Goal: Transaction & Acquisition: Purchase product/service

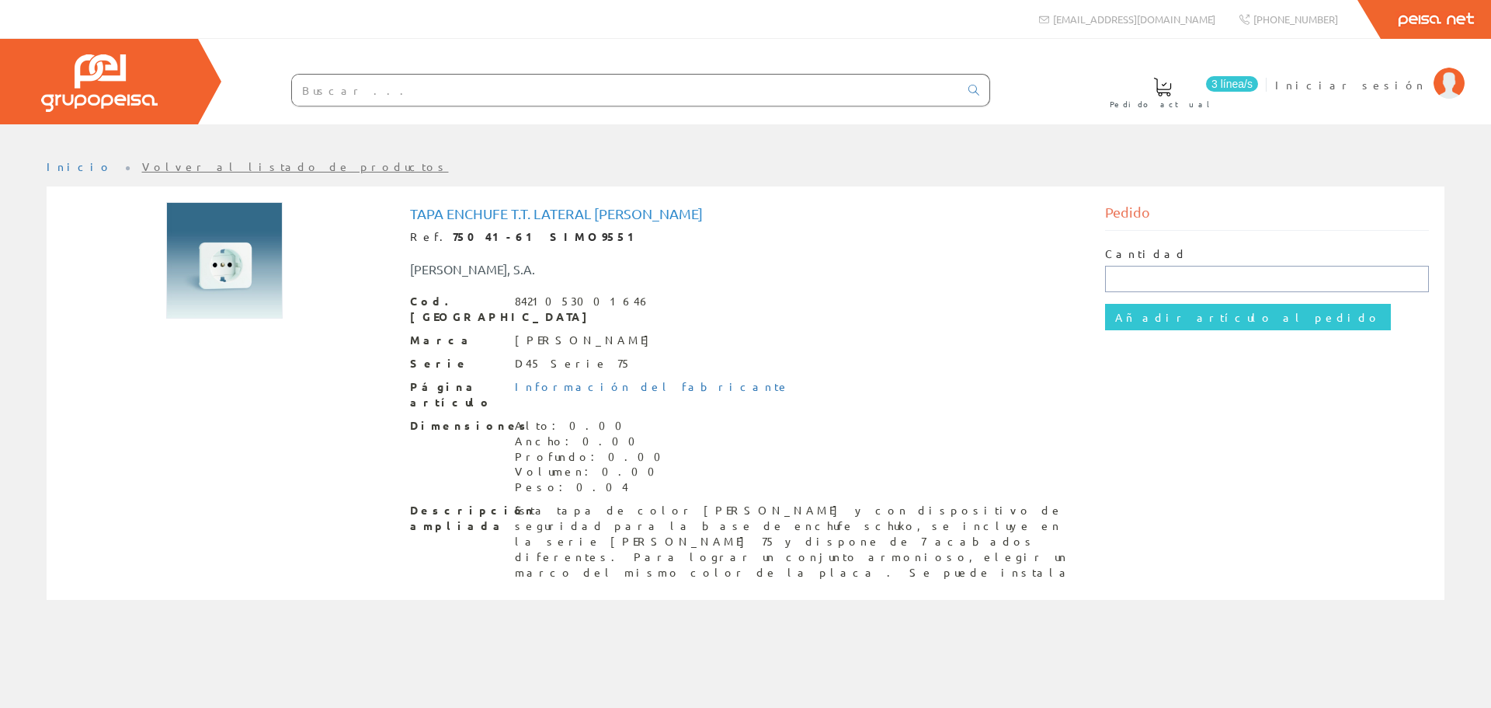
click at [1149, 282] on input "text" at bounding box center [1267, 279] width 325 height 26
type input "1"
click at [1148, 320] on input "Añadir artículo al pedido" at bounding box center [1248, 317] width 286 height 26
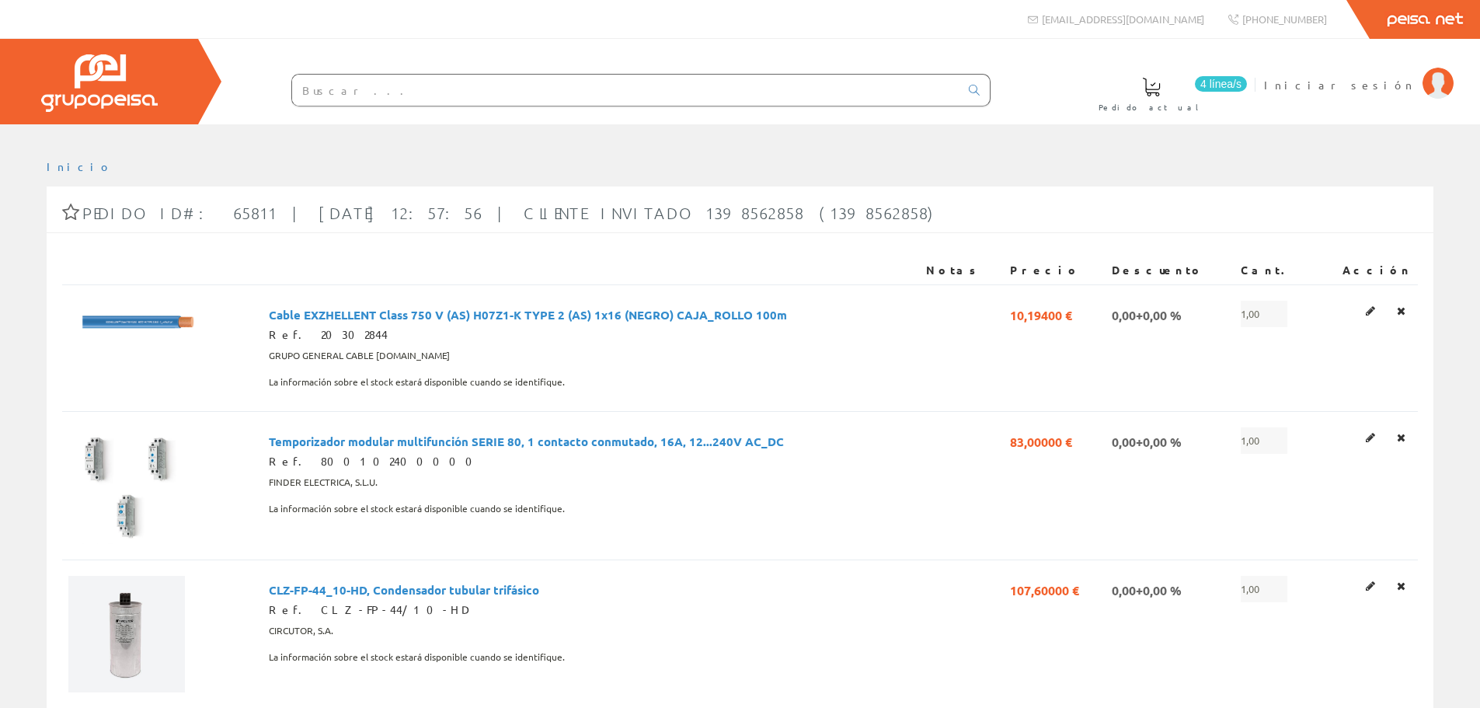
click at [539, 94] on input "text" at bounding box center [625, 90] width 667 height 31
paste input "SIMO9013"
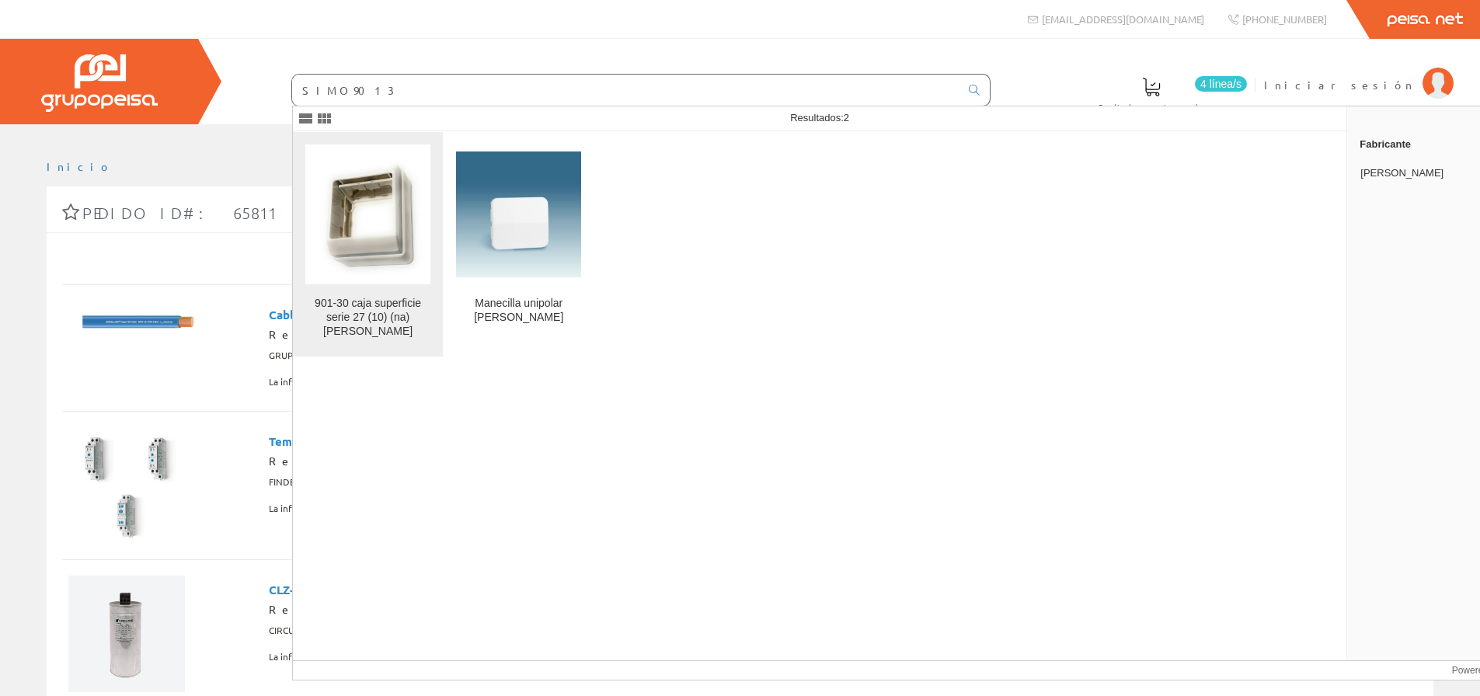
type input "SIMO9013"
click at [378, 303] on div "901-30 caja superficie serie 27 (10) (na) simon" at bounding box center [367, 318] width 125 height 42
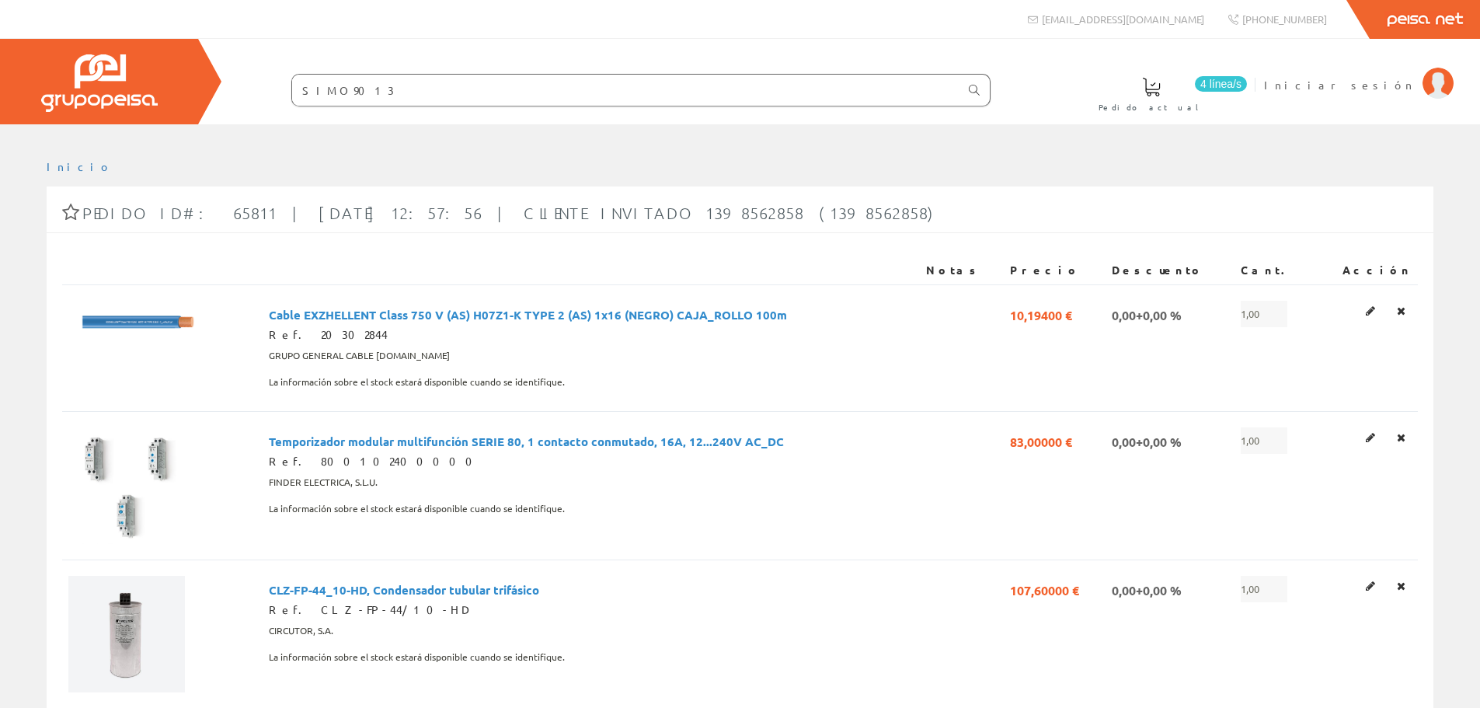
click at [981, 92] on link at bounding box center [973, 90] width 31 height 26
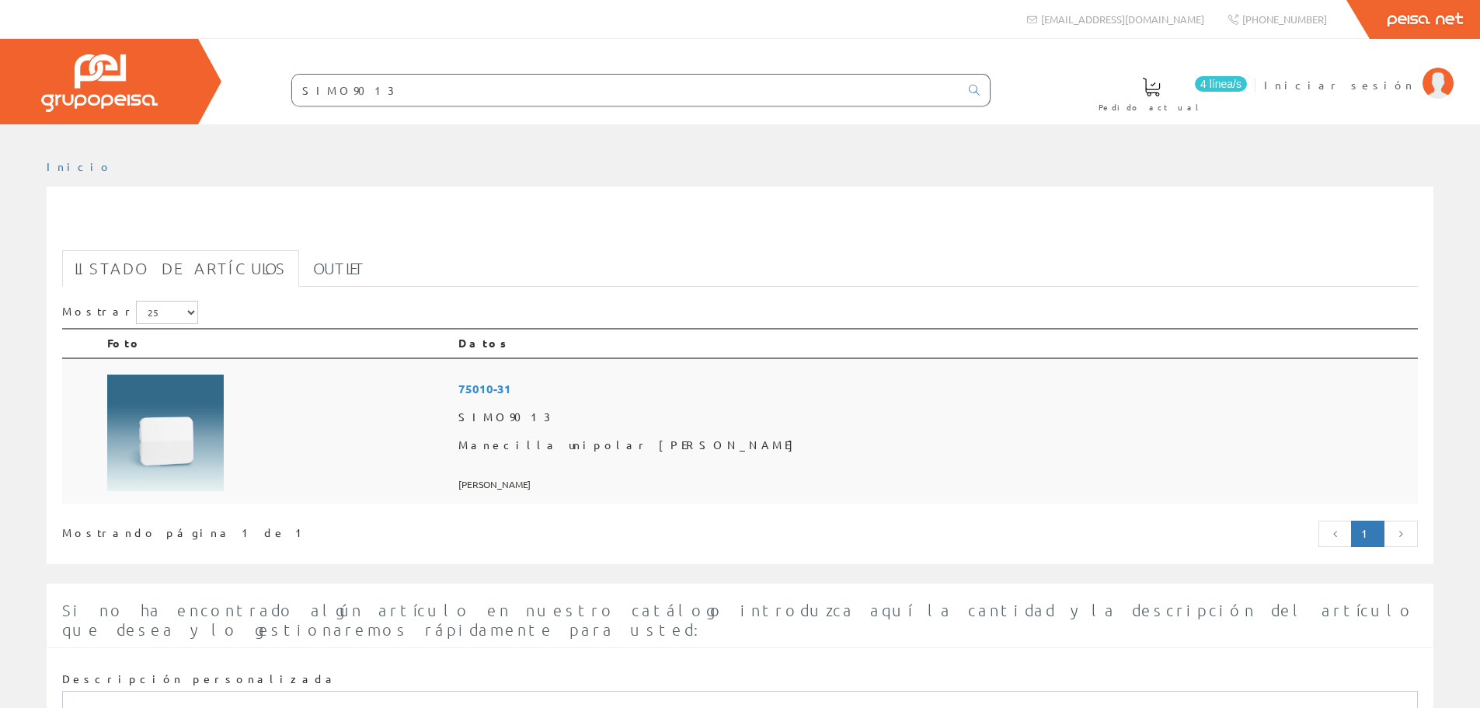
click at [173, 448] on img at bounding box center [165, 432] width 116 height 116
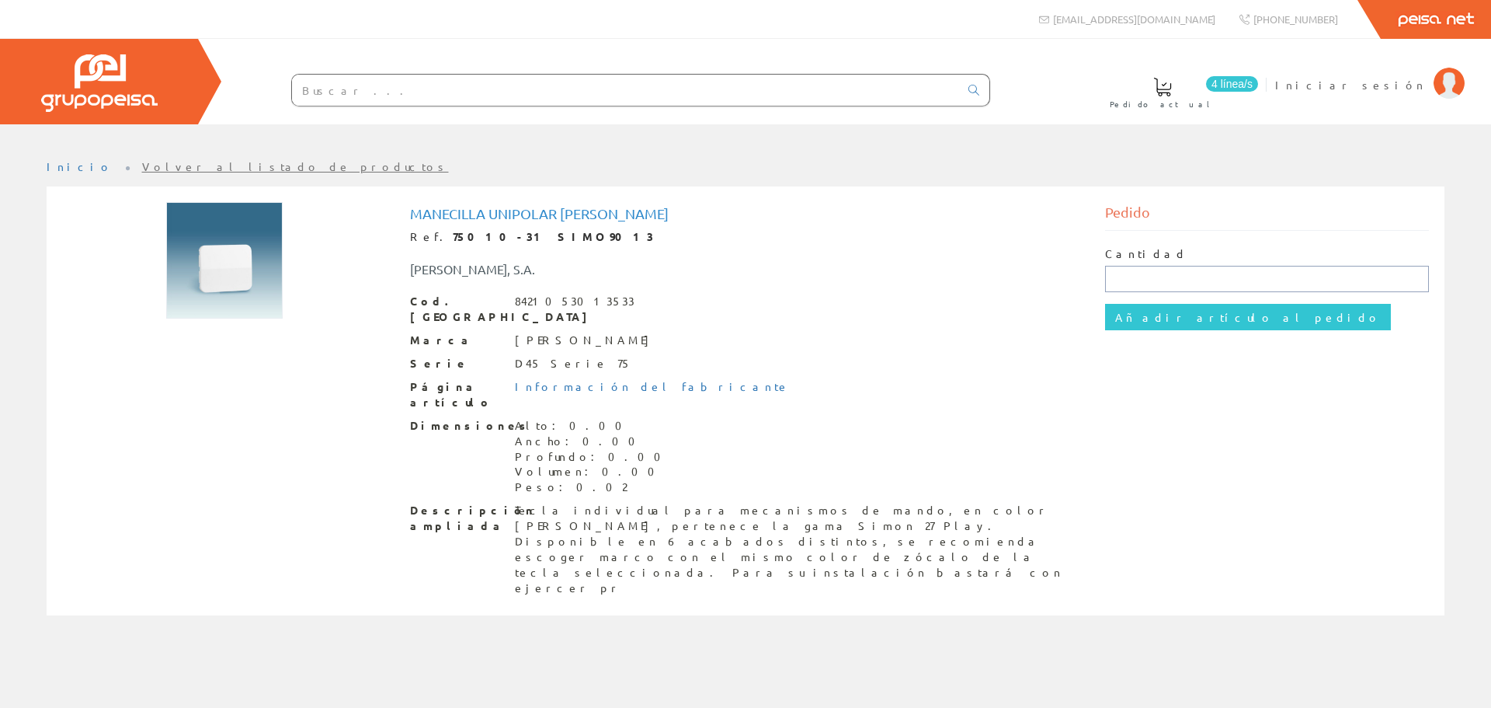
click at [1178, 274] on input "text" at bounding box center [1267, 279] width 325 height 26
type input "1"
click at [1167, 315] on input "Añadir artículo al pedido" at bounding box center [1248, 317] width 286 height 26
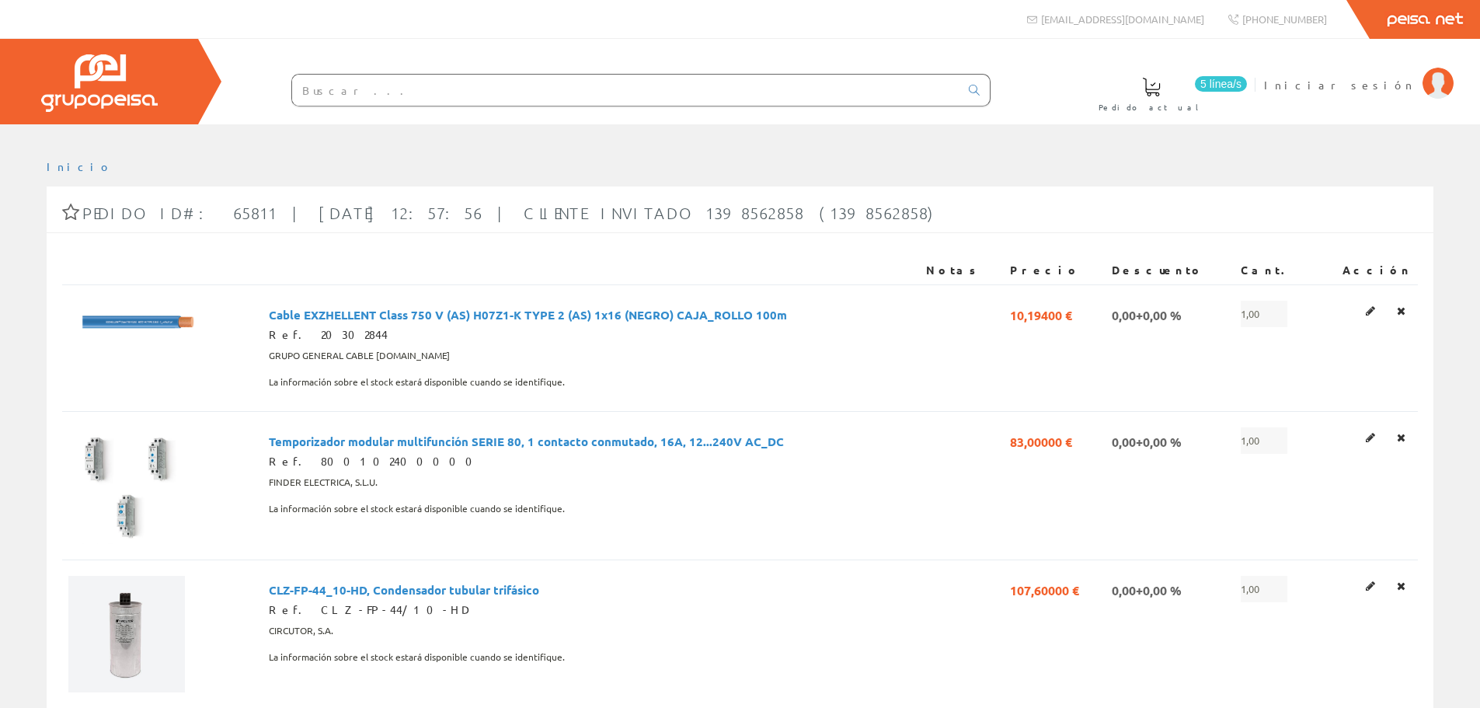
click at [530, 91] on input "text" at bounding box center [625, 90] width 667 height 31
paste input "SIMO9079"
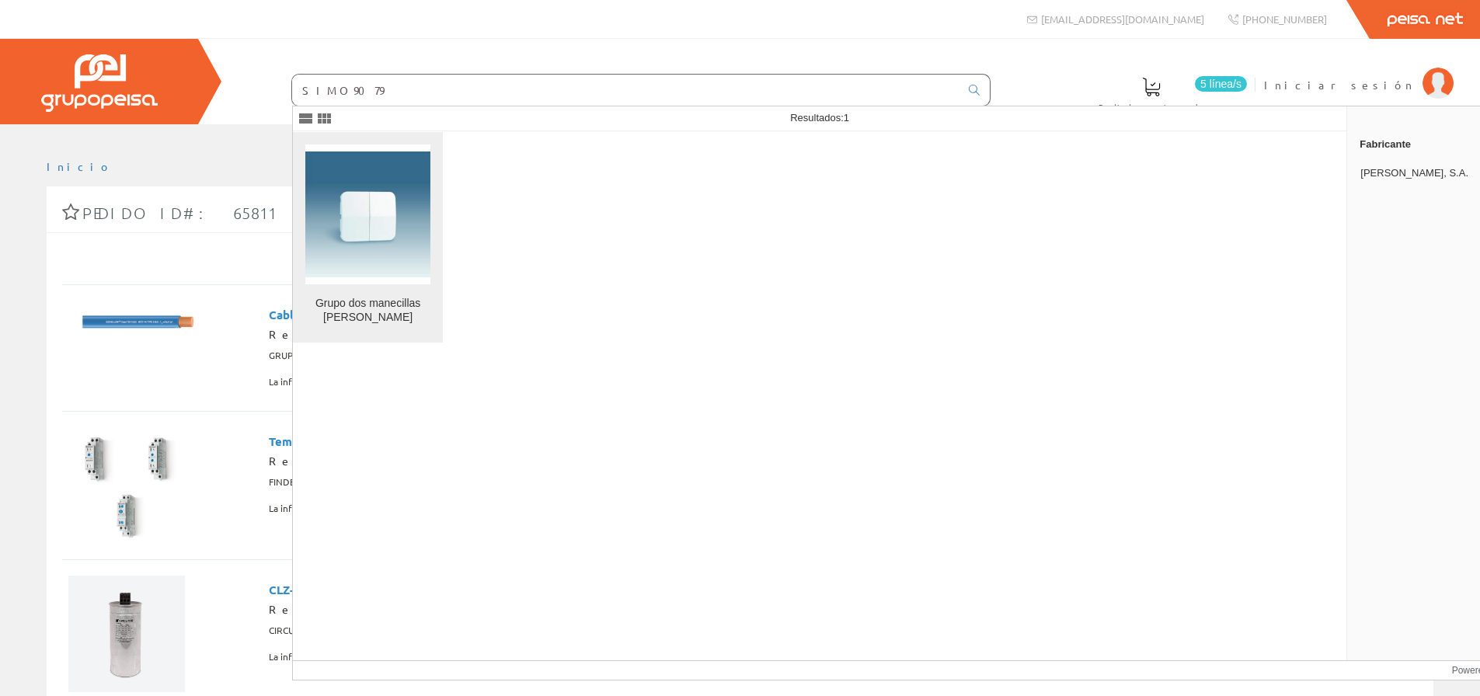
type input "SIMO9079"
click at [399, 240] on img at bounding box center [367, 213] width 125 height 125
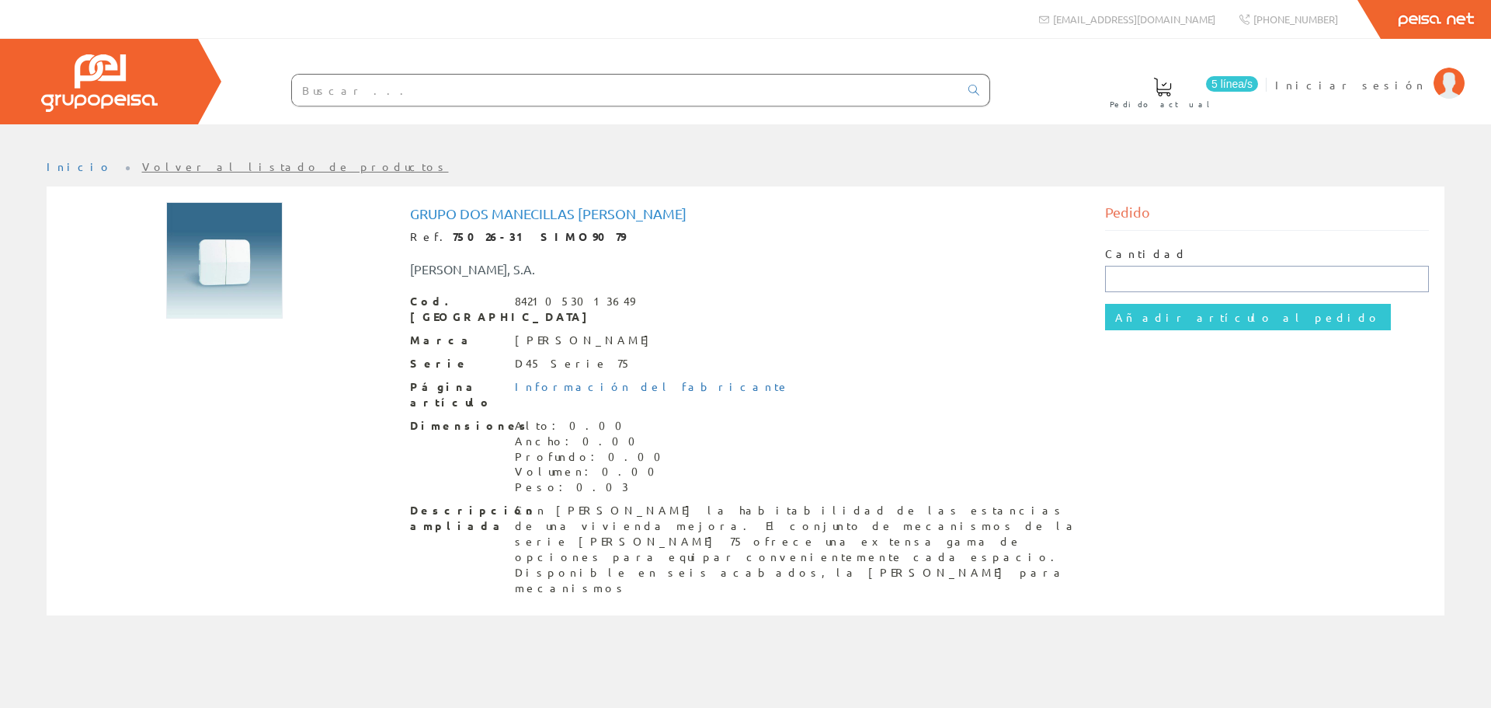
click at [1196, 279] on input "text" at bounding box center [1267, 279] width 325 height 26
type input "1"
click at [1196, 315] on input "Añadir artículo al pedido" at bounding box center [1248, 317] width 286 height 26
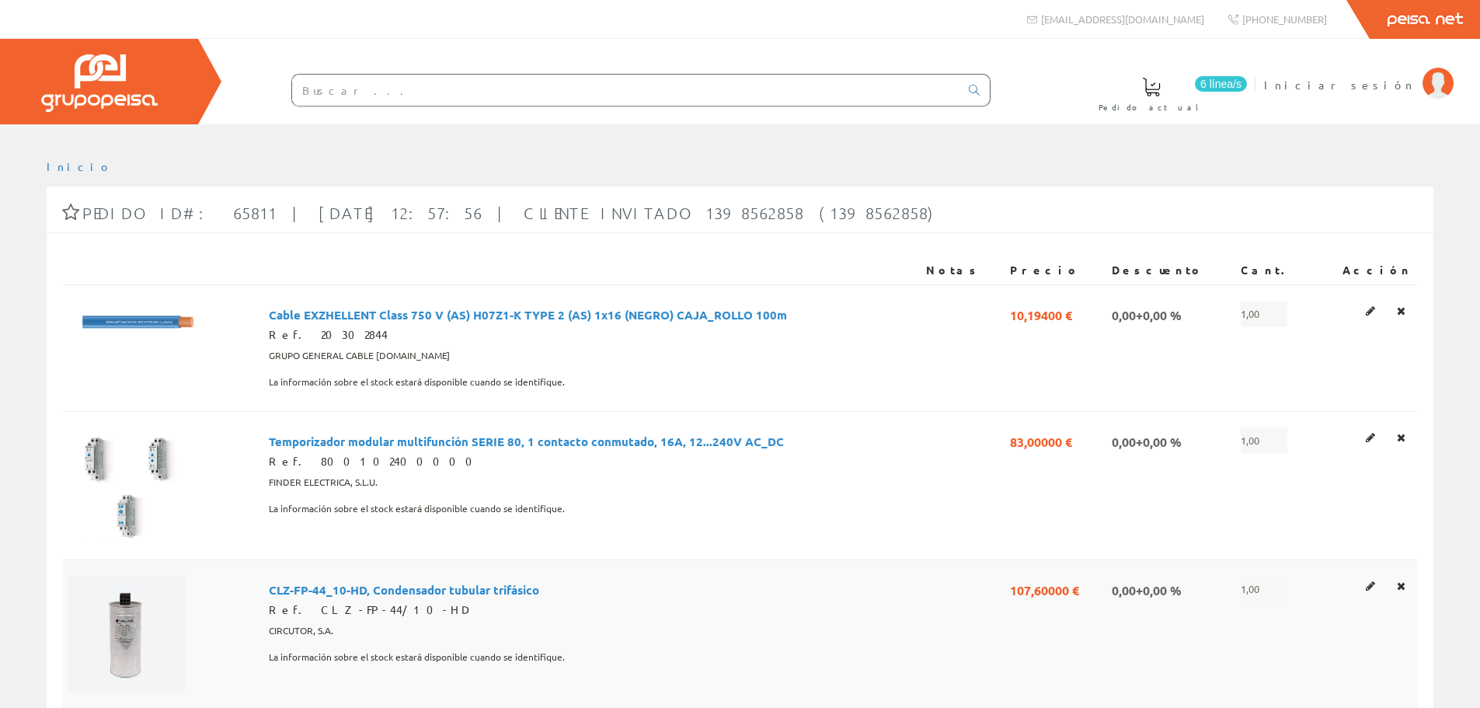
click at [589, 83] on input "text" at bounding box center [625, 90] width 667 height 31
paste input "SIMO9399"
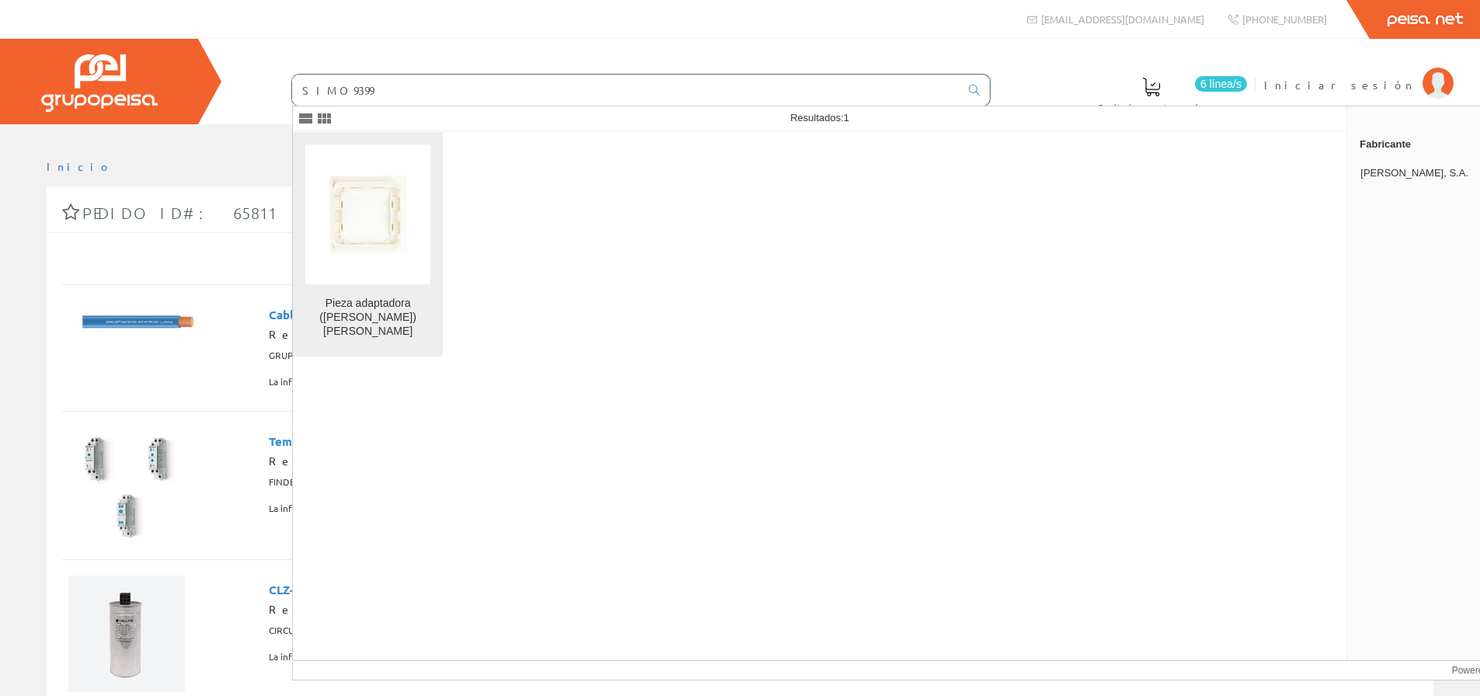
type input "SIMO9399"
click at [381, 240] on img at bounding box center [368, 215] width 78 height 78
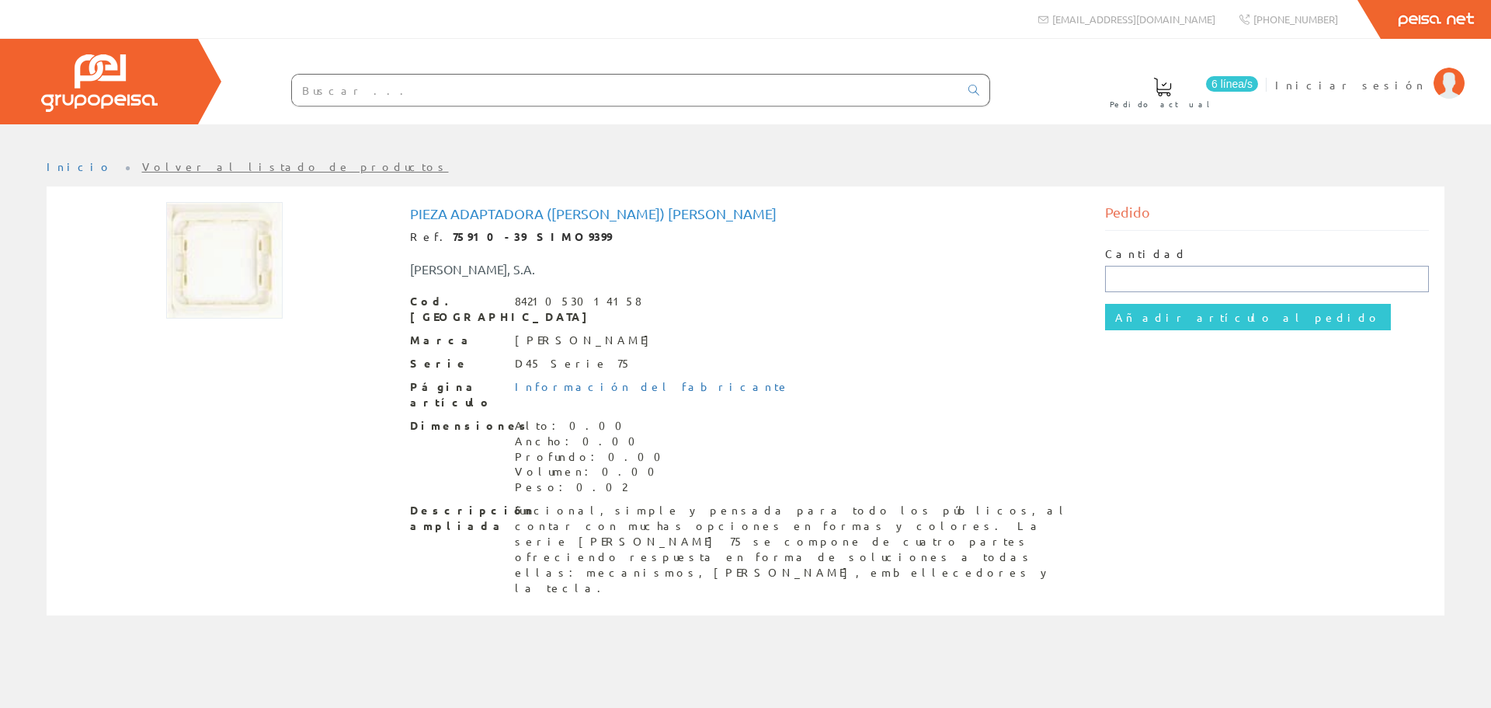
click at [1149, 270] on input "text" at bounding box center [1267, 279] width 325 height 26
type input "1"
click at [1159, 317] on input "Añadir artículo al pedido" at bounding box center [1248, 317] width 286 height 26
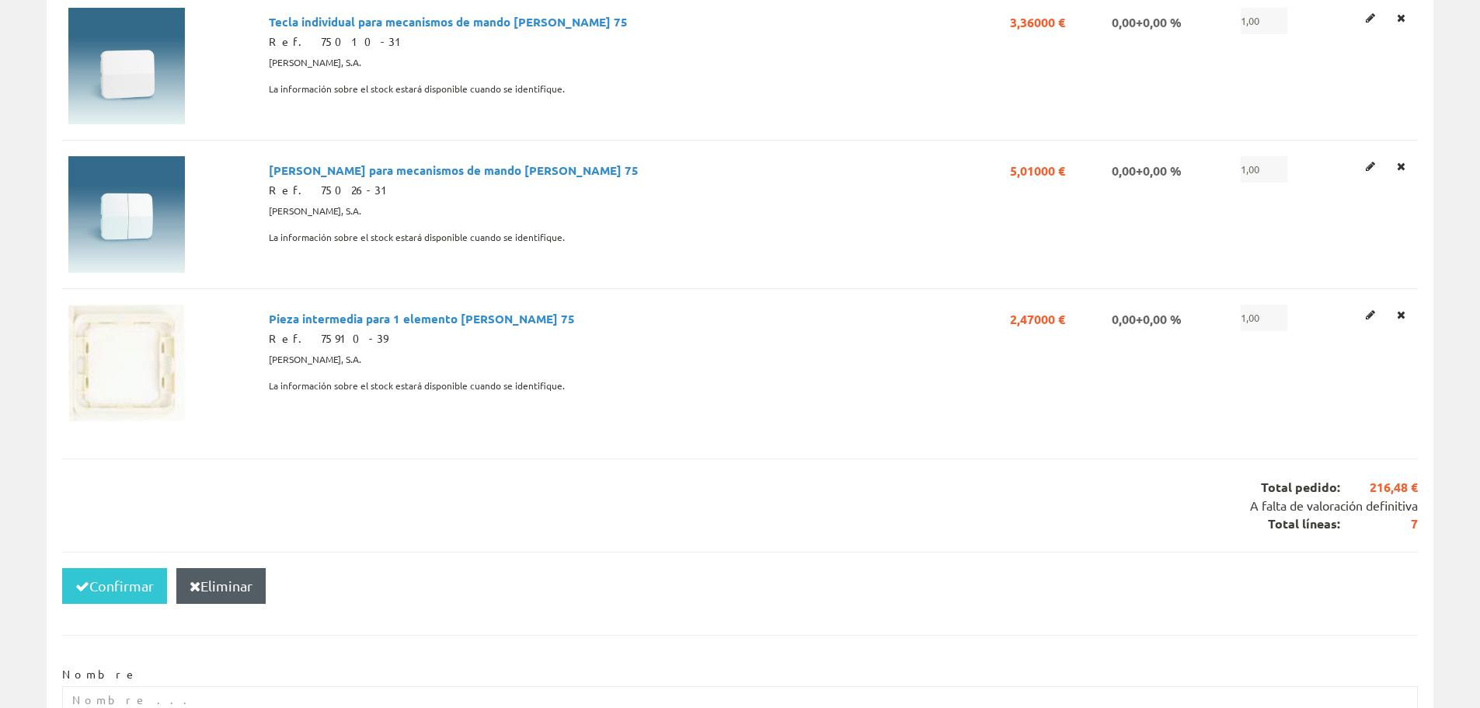
scroll to position [1068, 0]
